Goal: Complete application form: Complete application form

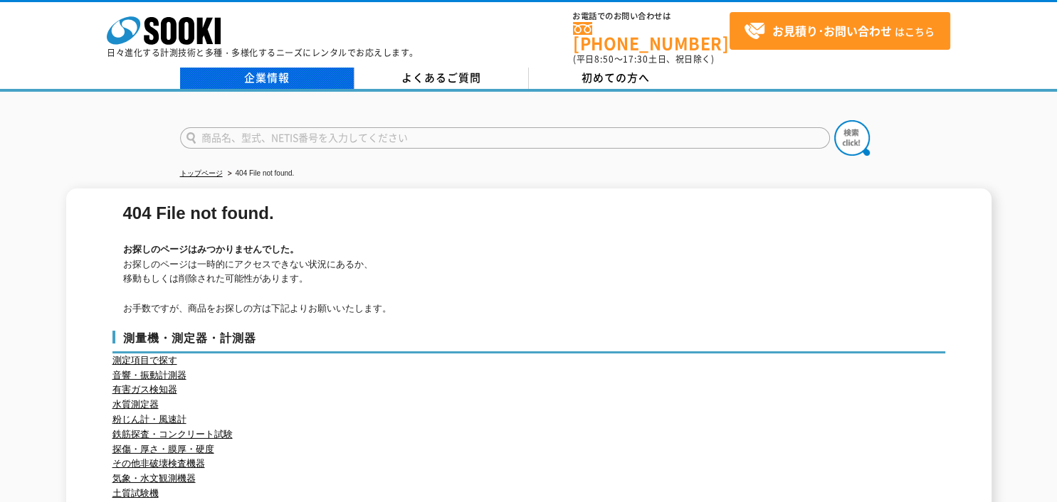
click at [252, 73] on link "企業情報" at bounding box center [267, 78] width 174 height 21
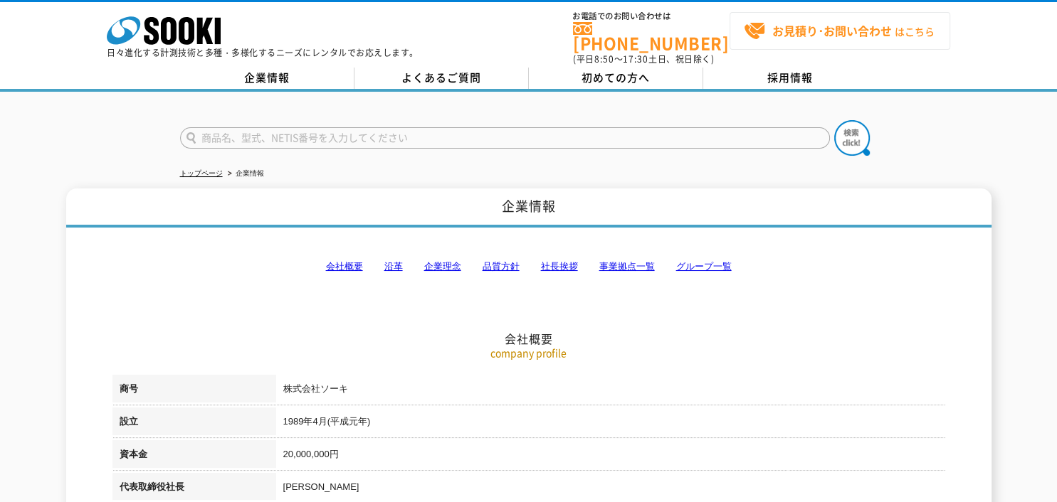
click at [857, 38] on strong "お見積り･お問い合わせ" at bounding box center [832, 30] width 120 height 17
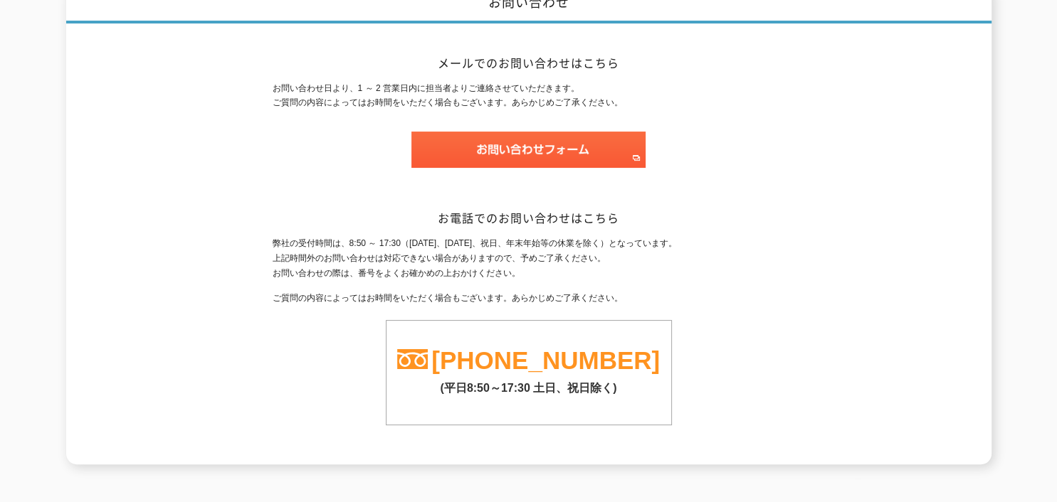
scroll to position [205, 0]
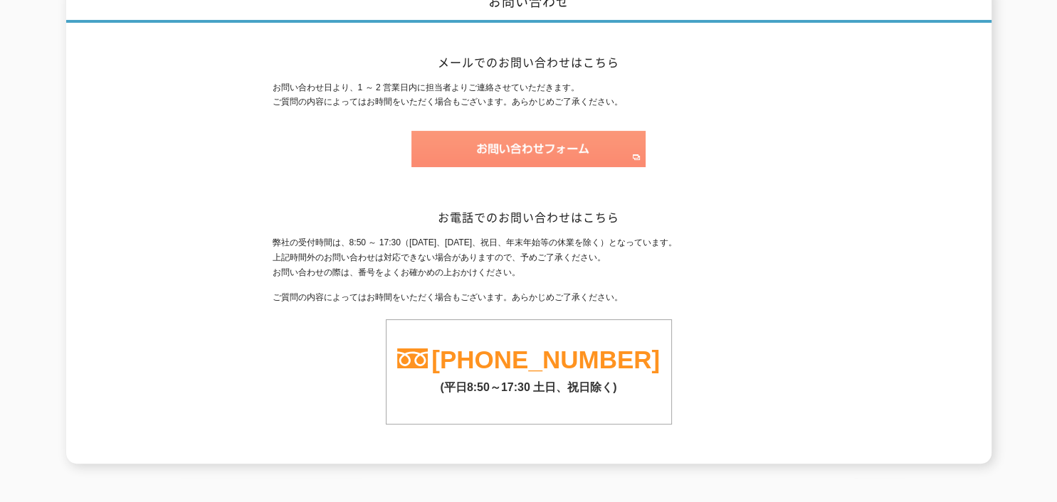
click at [531, 137] on img at bounding box center [528, 149] width 234 height 36
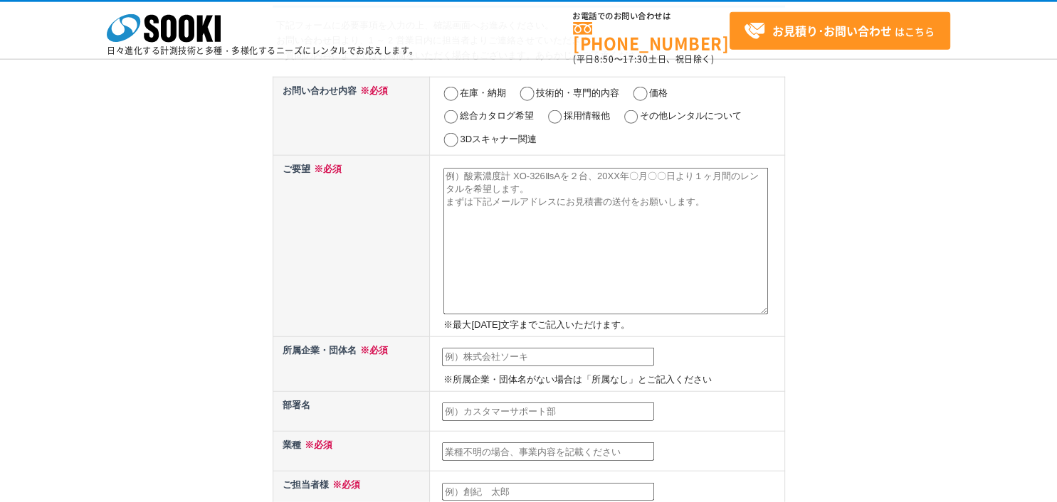
scroll to position [102, 0]
click at [551, 117] on input "採用情報他" at bounding box center [555, 117] width 18 height 14
radio input "true"
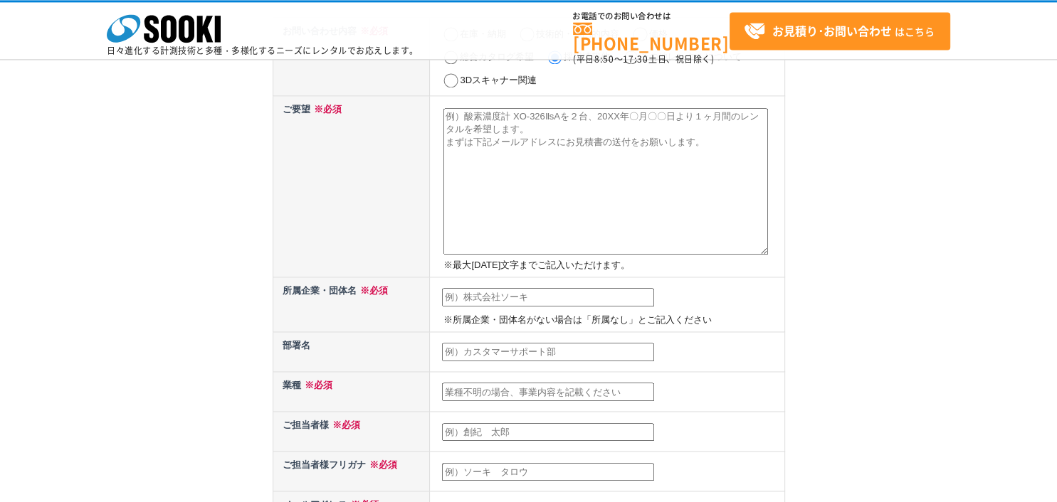
scroll to position [205, 0]
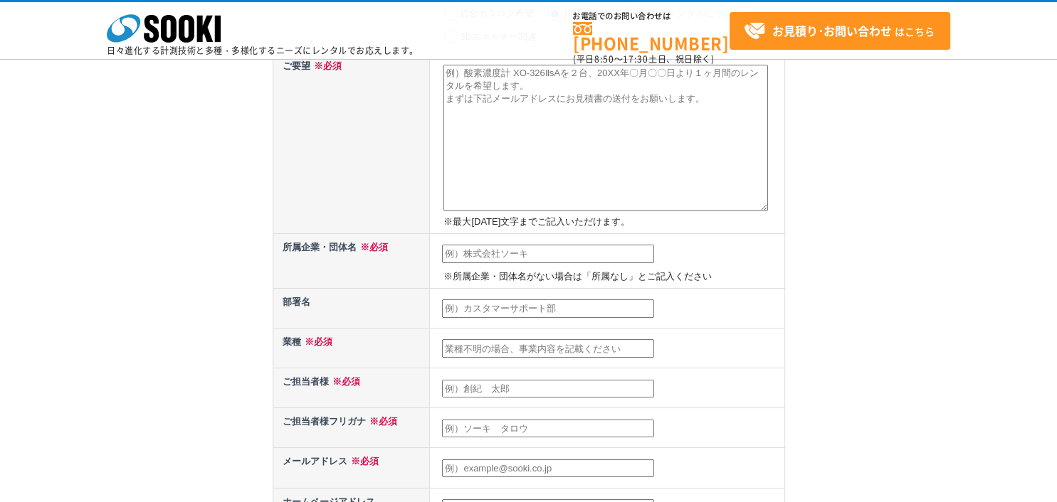
paste textarea ""ISOご担当者様 お世話になっております。 営業製作所の遠藤でございます。 現場で増え続ける紙・PDFのスキャン・命名・整理・検索に追われていませんか？ 当…"
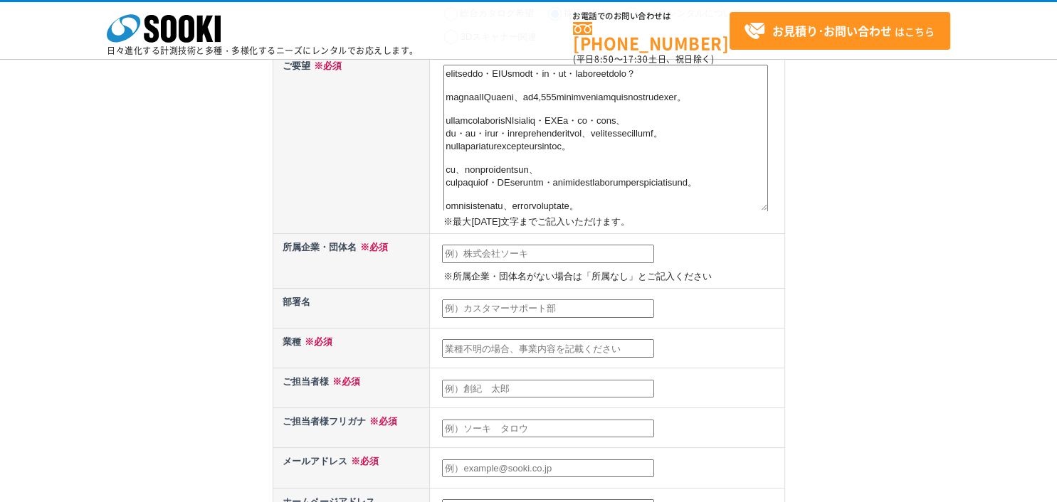
scroll to position [0, 0]
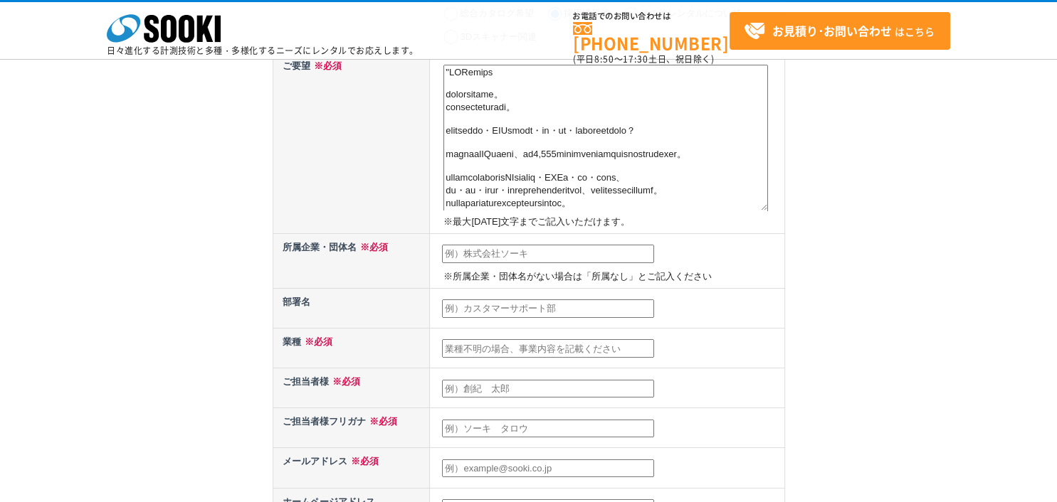
click at [450, 73] on textarea at bounding box center [605, 138] width 324 height 147
type textarea "ISOご担当者様 お世話になっております。 営業製作所の遠藤でございます。 現場で増え続ける紙・PDFのスキャン・命名・整理・検索に追われていませんか？ 当社…"
click at [184, 129] on div "お問い合わせ内容の入力 下記フォームに必要事項を入力の上、確認画面へお進みください。 お問い合わせ日より、1 ～ 2 営業日内に担当者よりご連絡させていただき…" at bounding box center [528, 370] width 1057 height 1098
click at [487, 255] on input "text" at bounding box center [548, 254] width 212 height 18
paste input "営業製作所株式会社"
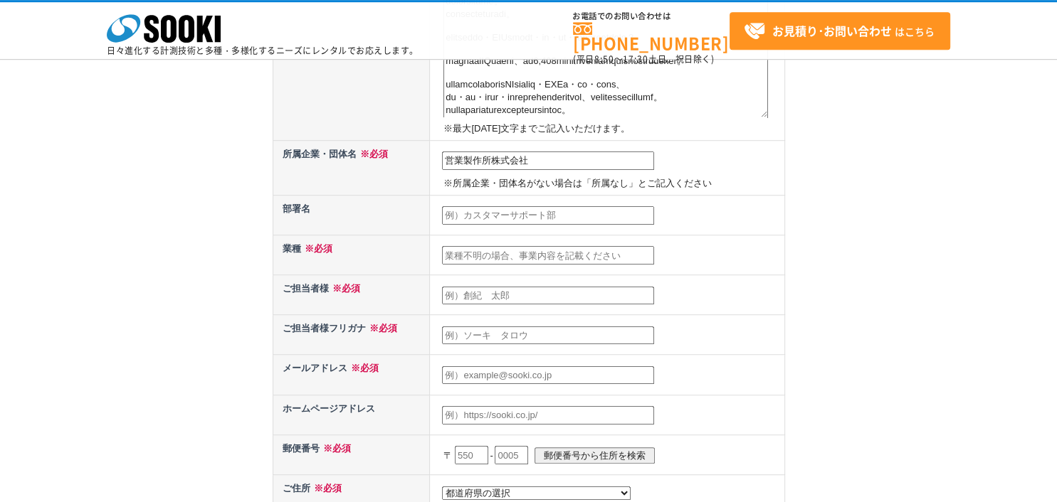
scroll to position [307, 0]
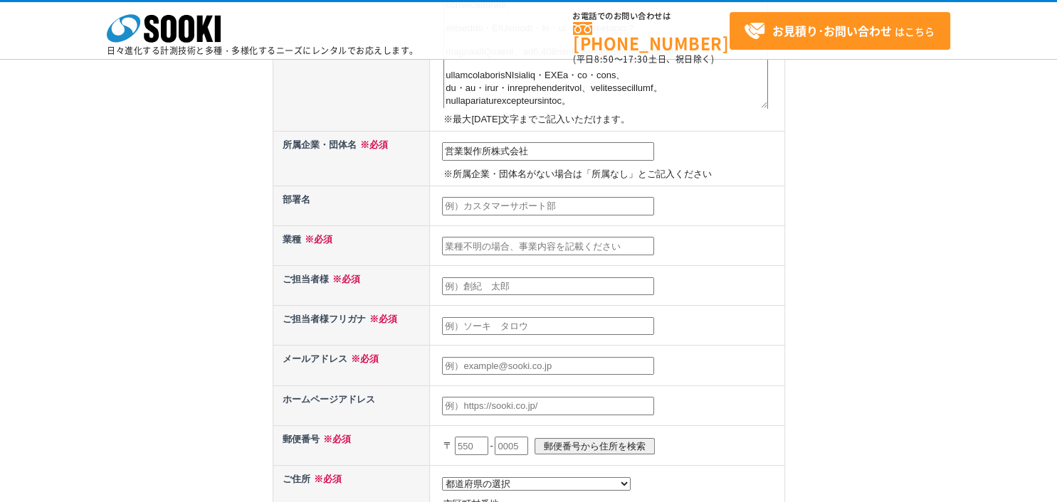
type input "営業製作所株式会社"
click at [183, 110] on div "お問い合わせ内容の入力 下記フォームに必要事項を入力の上、確認画面へお進みください。 お問い合わせ日より、1 ～ 2 営業日内に担当者よりご連絡させていただき…" at bounding box center [528, 267] width 1057 height 1098
click at [475, 206] on input "text" at bounding box center [548, 206] width 212 height 18
paste input "販売促進部"
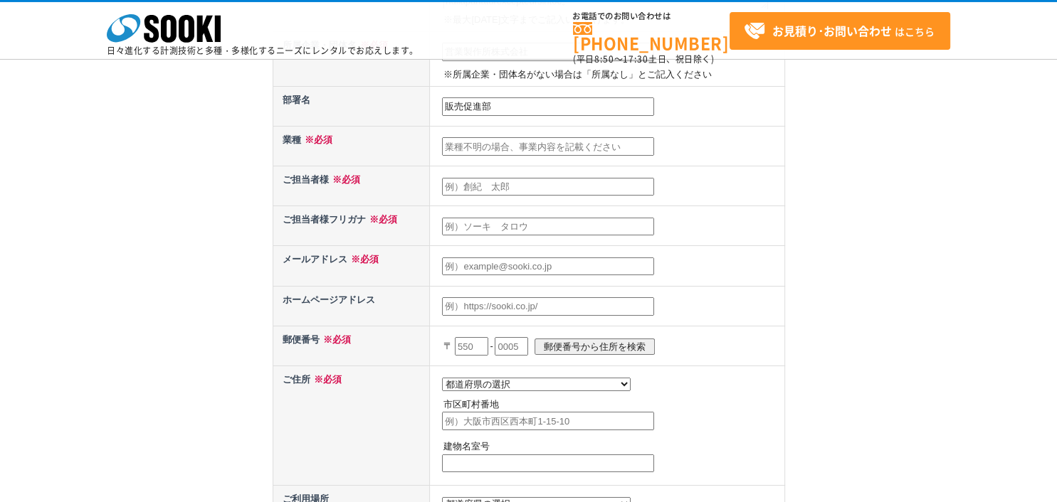
scroll to position [410, 0]
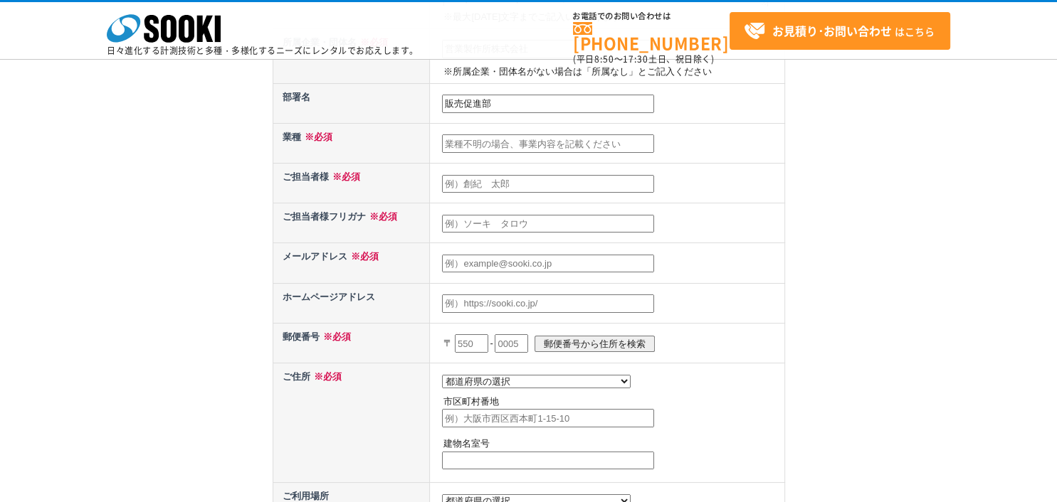
type input "販売促進部"
click at [147, 110] on div "お問い合わせ内容の入力 下記フォームに必要事項を入力の上、確認画面へお進みください。 お問い合わせ日より、1 ～ 2 営業日内に担当者よりご連絡させていただき…" at bounding box center [528, 165] width 1057 height 1098
click at [474, 184] on input "text" at bounding box center [548, 184] width 212 height 18
paste input "IT"
type input "IT"
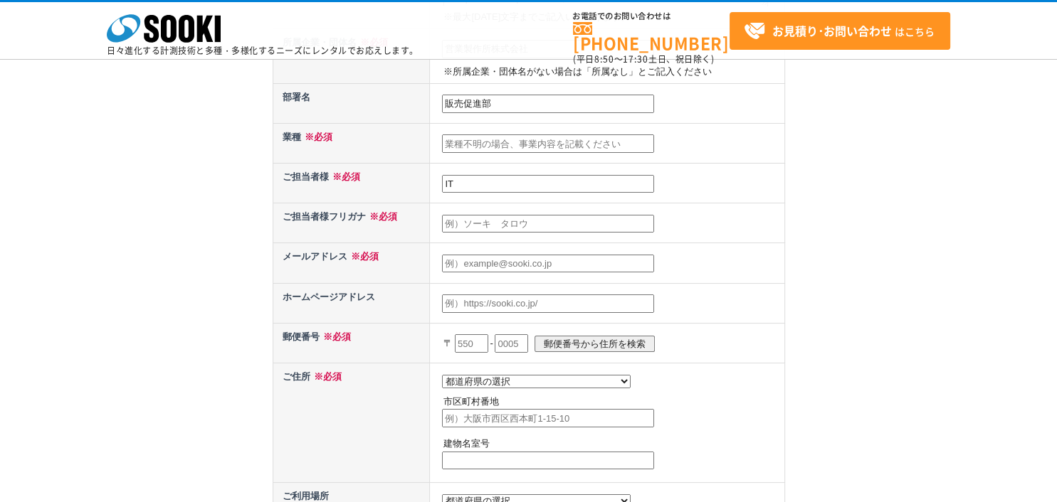
click at [243, 155] on div "お問い合わせ内容の入力 下記フォームに必要事項を入力の上、確認画面へお進みください。 お問い合わせ日より、1 ～ 2 営業日内に担当者よりご連絡させていただき…" at bounding box center [528, 165] width 1057 height 1098
click at [474, 223] on input "text" at bounding box center [548, 224] width 212 height 18
paste input "エンドウ　ヒカル"
type input "エンドウ　ヒカル"
drag, startPoint x: 479, startPoint y: 179, endPoint x: 443, endPoint y: 183, distance: 36.5
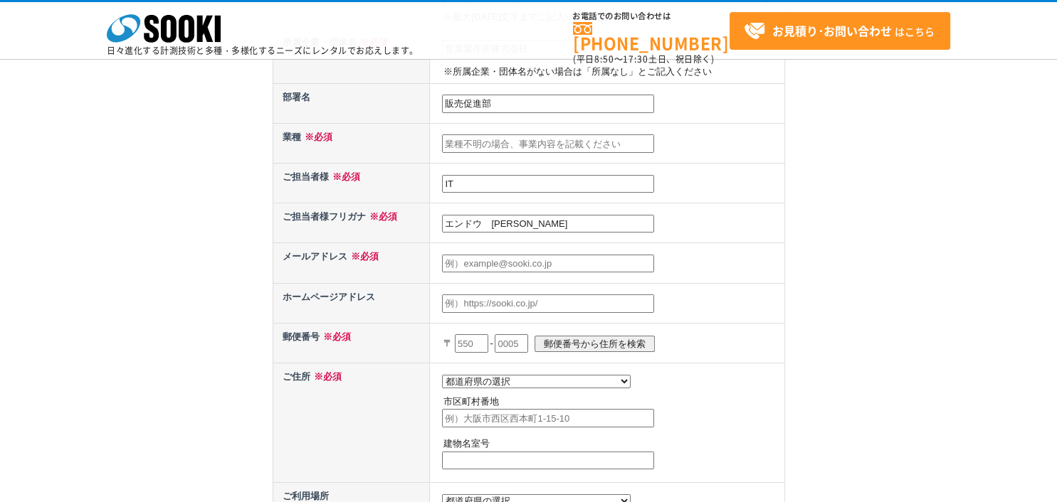
click at [443, 183] on input "IT" at bounding box center [548, 184] width 212 height 18
click at [472, 144] on input "text" at bounding box center [548, 143] width 212 height 18
paste input "IT"
type input "IT"
click at [146, 133] on div "お問い合わせ内容の入力 下記フォームに必要事項を入力の上、確認画面へお進みください。 お問い合わせ日より、1 ～ 2 営業日内に担当者よりご連絡させていただき…" at bounding box center [528, 165] width 1057 height 1098
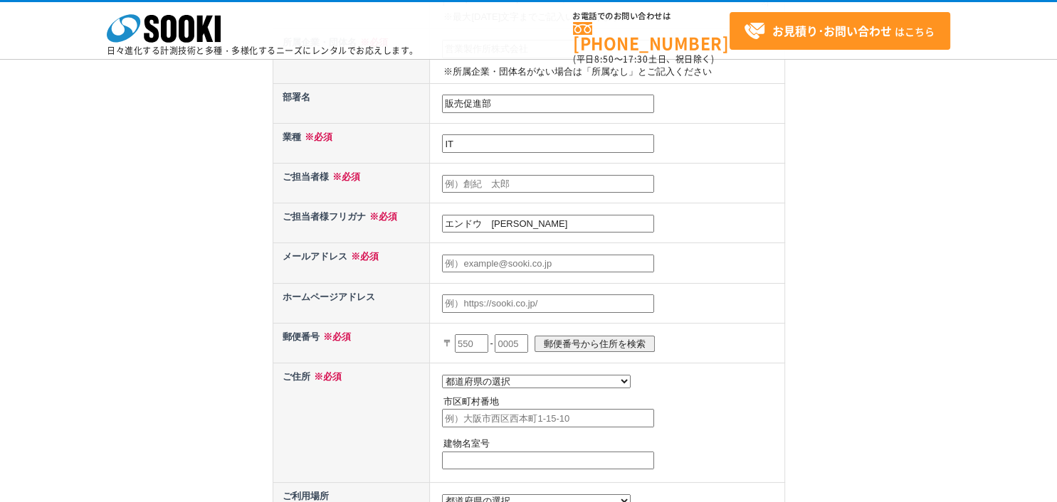
click at [478, 189] on input "text" at bounding box center [548, 184] width 212 height 18
paste input "遠藤 光"
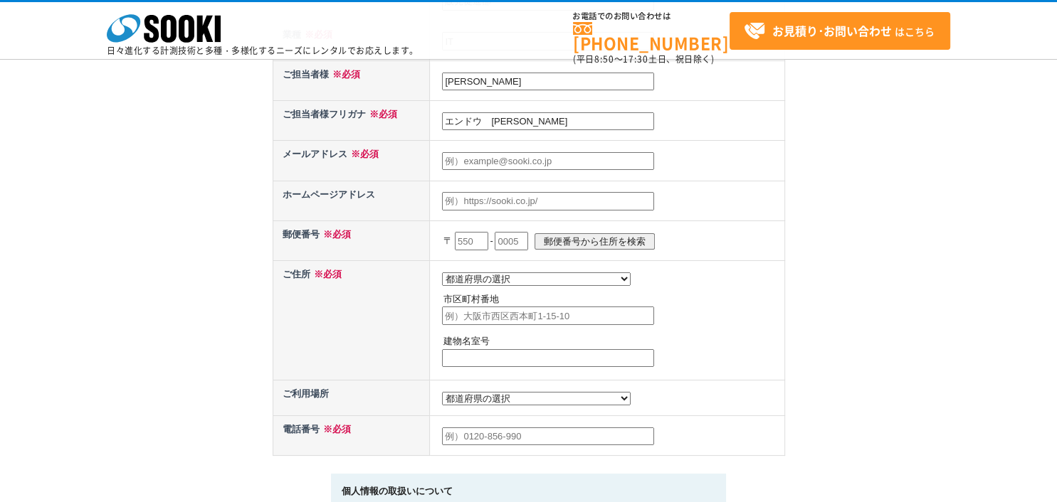
type input "遠藤 光"
click at [243, 140] on div "お問い合わせ内容の入力 下記フォームに必要事項を入力の上、確認画面へお進みください。 お問い合わせ日より、1 ～ 2 営業日内に担当者よりご連絡させていただき…" at bounding box center [528, 62] width 1057 height 1098
click at [476, 156] on input "text" at bounding box center [548, 161] width 212 height 18
paste input "h.endo@eigyo-mfg.com"
type input "h.endo@eigyo-mfg.com"
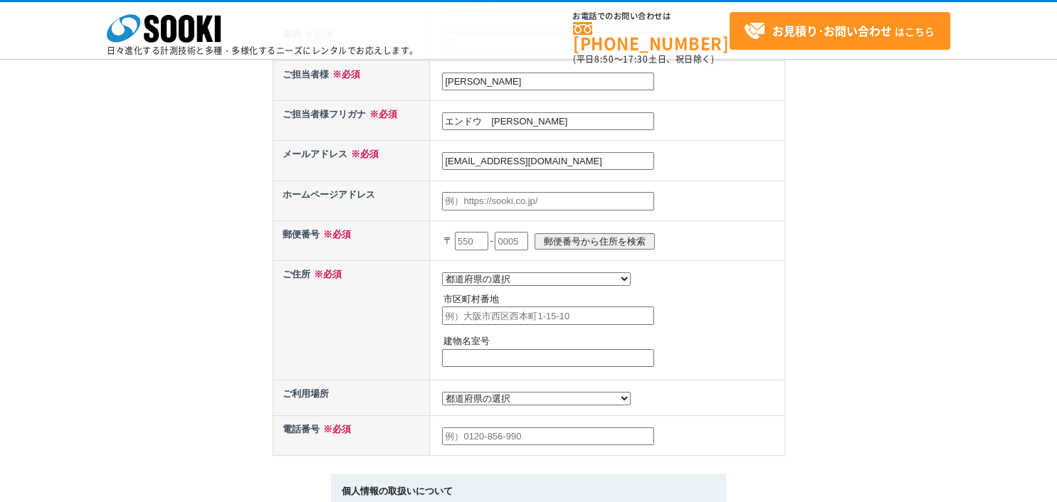
click at [198, 288] on div "お問い合わせ内容の入力 下記フォームに必要事項を入力の上、確認画面へお進みください。 お問い合わせ日より、1 ～ 2 営業日内に担当者よりご連絡させていただき…" at bounding box center [528, 62] width 1057 height 1098
click at [477, 232] on input "text" at bounding box center [471, 241] width 33 height 18
type input "550"
click at [591, 185] on td at bounding box center [607, 201] width 354 height 40
click at [522, 232] on input "text" at bounding box center [510, 241] width 33 height 18
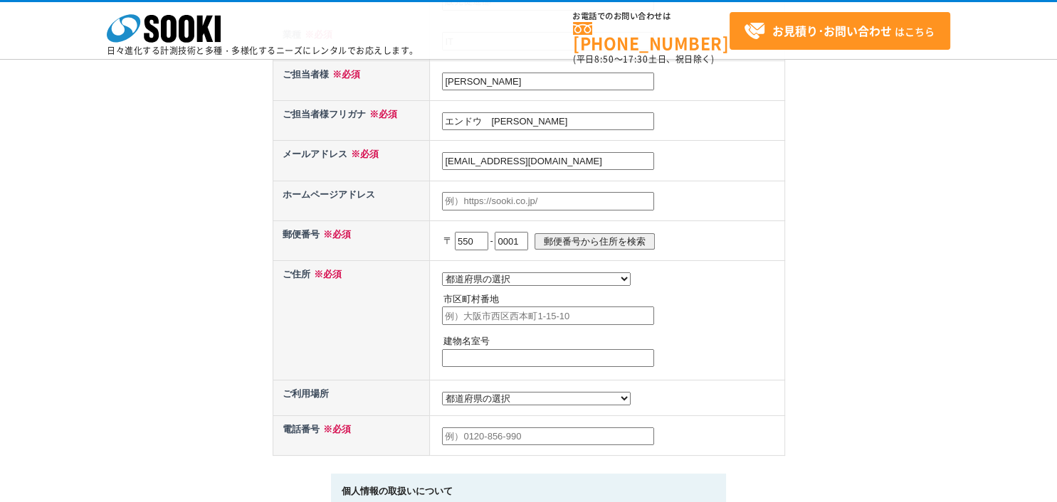
type input "0001"
click at [734, 270] on td "都道府県の選択 北海道 青森県 岩手県 宮城県 秋田県 山形県 福島県 茨城県 栃木県 群馬県 埼玉県 千葉県 東京都 神奈川県 新潟県 富山県 石川県 福井…" at bounding box center [607, 320] width 354 height 120
click at [639, 238] on input "郵便番号から住所を検索" at bounding box center [594, 241] width 120 height 16
select select "27"
click at [172, 152] on div "お問い合わせ内容の入力 下記フォームに必要事項を入力の上、確認画面へお進みください。 お問い合わせ日より、1 ～ 2 営業日内に担当者よりご連絡させていただき…" at bounding box center [528, 62] width 1057 height 1098
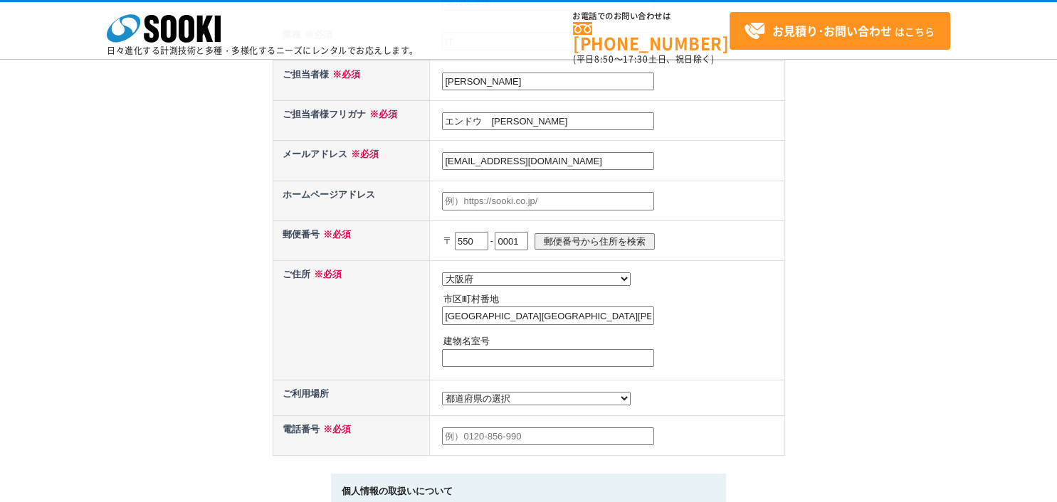
click at [570, 312] on input "大阪市西区土佐堀" at bounding box center [548, 316] width 212 height 18
paste input "1-5-11 KDX土佐堀ビル2階"
drag, startPoint x: 554, startPoint y: 314, endPoint x: 691, endPoint y: 314, distance: 137.3
click at [654, 314] on input "大阪市西区土佐堀1-5-11 KDX土佐堀ビル2階" at bounding box center [548, 316] width 212 height 18
type input "大阪市西区土佐堀1-5-11"
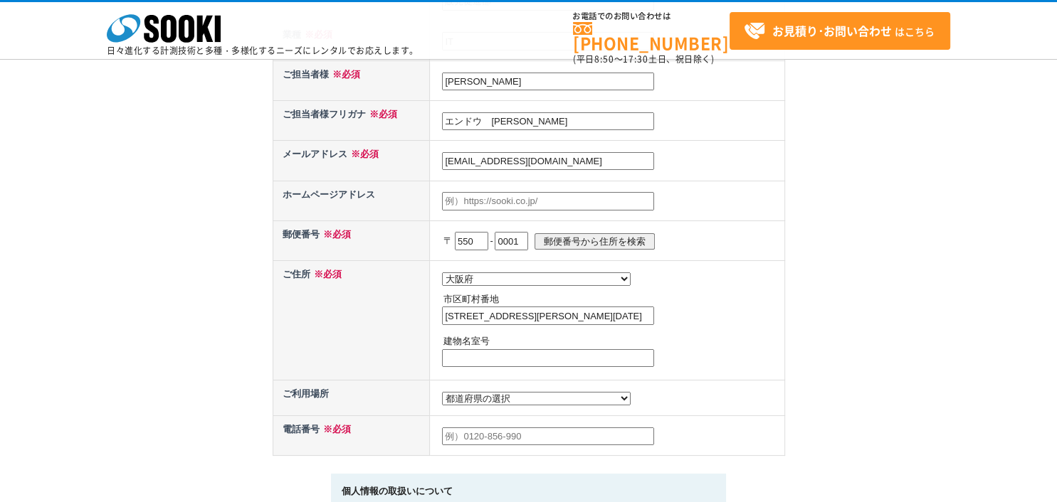
click at [482, 359] on input "text" at bounding box center [548, 358] width 212 height 18
paste input "KDX土佐堀ビル2階"
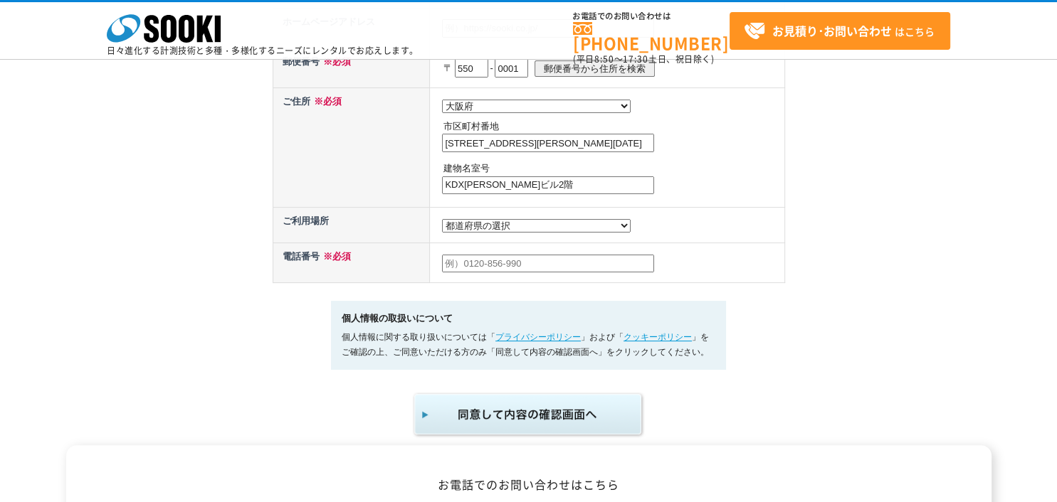
scroll to position [717, 0]
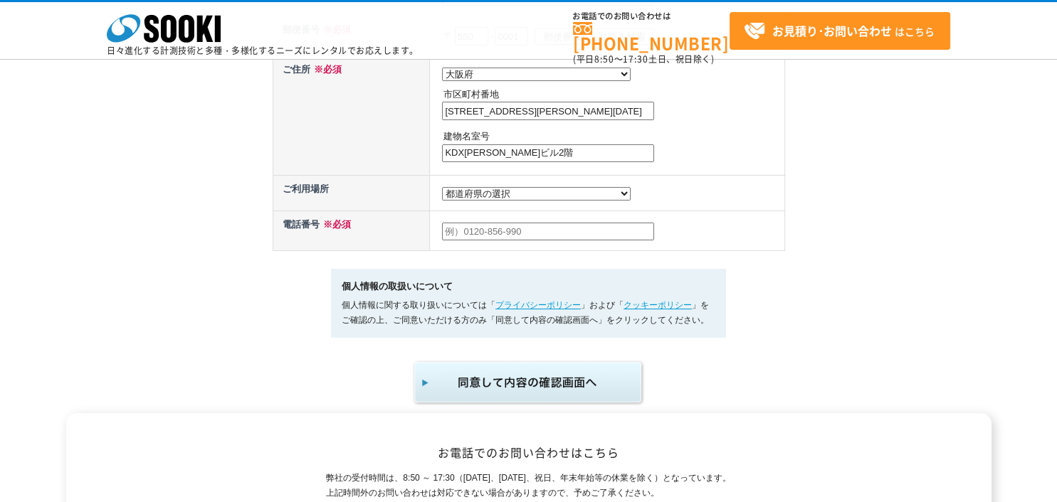
type input "KDX土佐堀ビル2階"
click at [474, 232] on input "text" at bounding box center [548, 232] width 212 height 18
paste input "06-6136-8027"
type input "06-6136-8027"
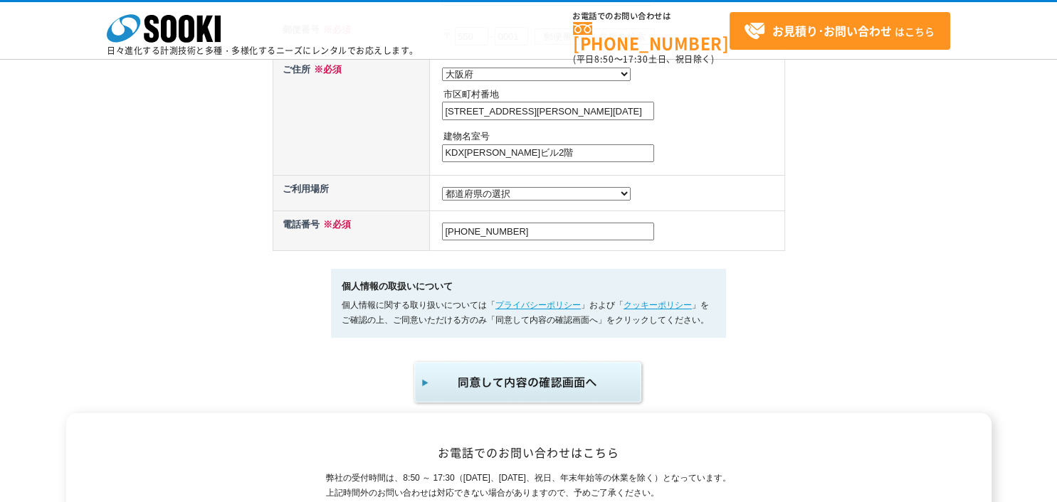
click at [484, 386] on img "submit" at bounding box center [528, 382] width 233 height 47
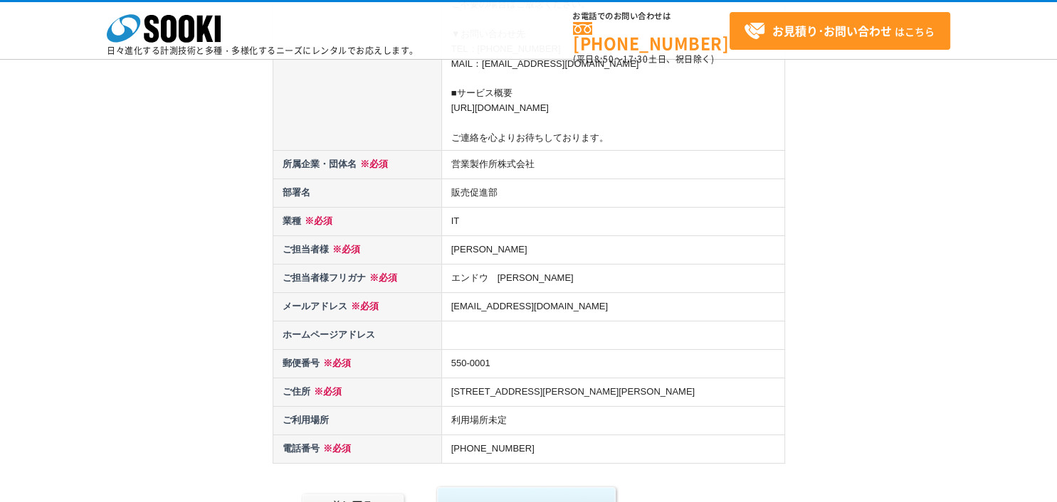
scroll to position [820, 0]
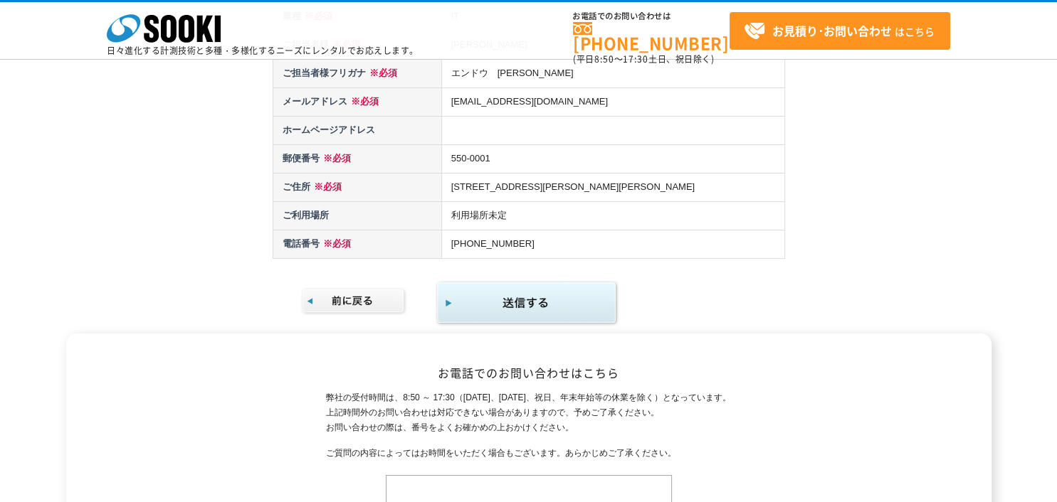
click at [497, 305] on img "submit" at bounding box center [526, 303] width 183 height 46
